Goal: Navigation & Orientation: Find specific page/section

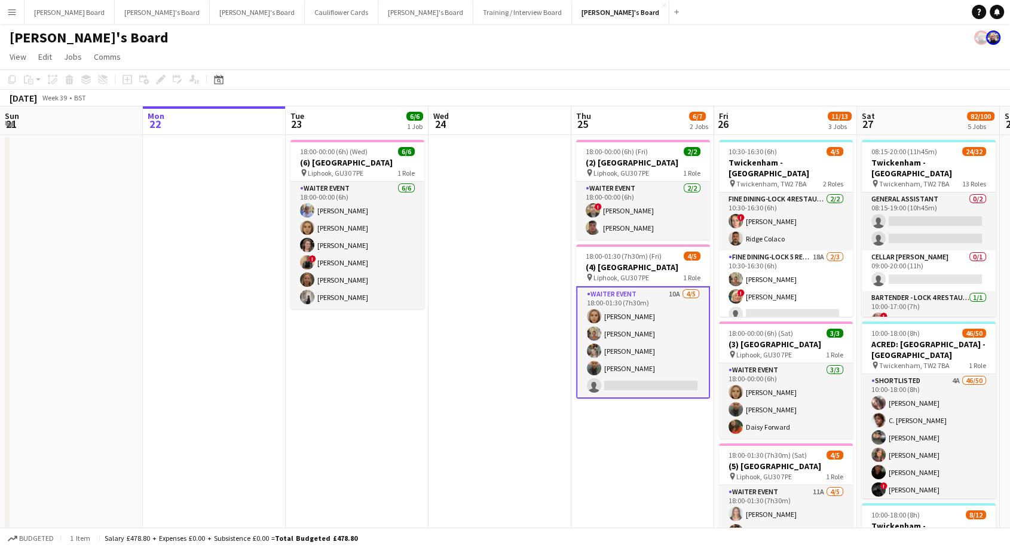
scroll to position [0, 507]
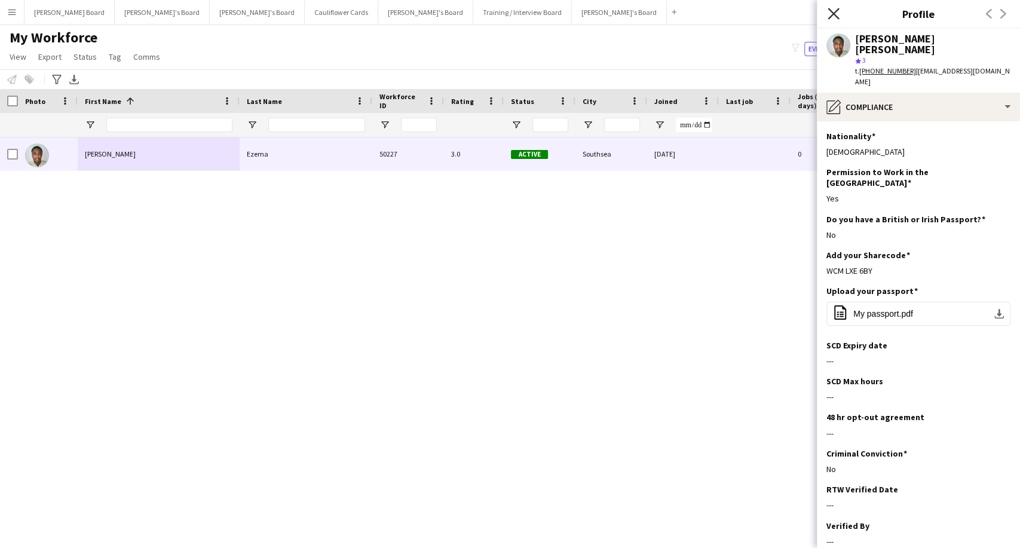
click at [834, 13] on icon at bounding box center [832, 13] width 11 height 11
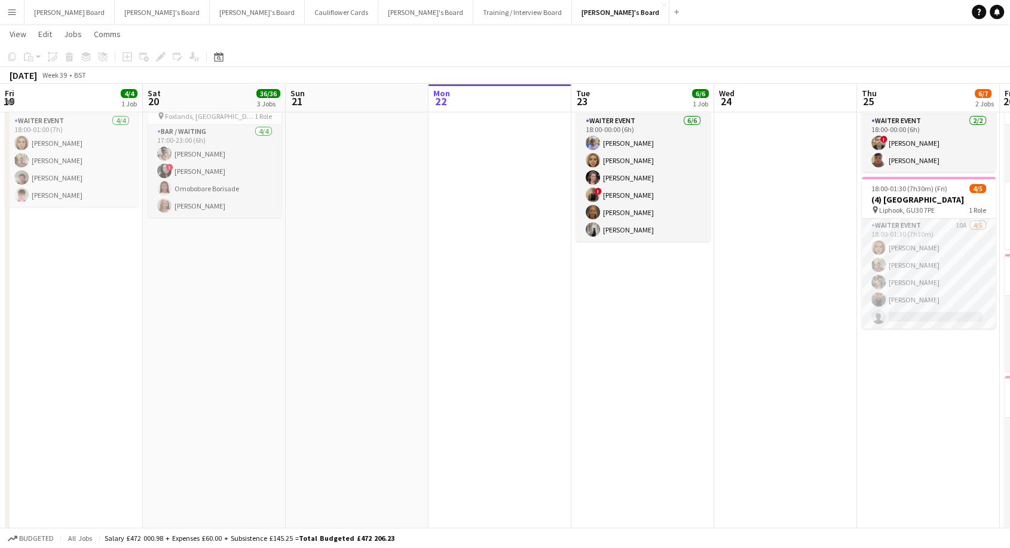
scroll to position [0, 538]
